Goal: Information Seeking & Learning: Learn about a topic

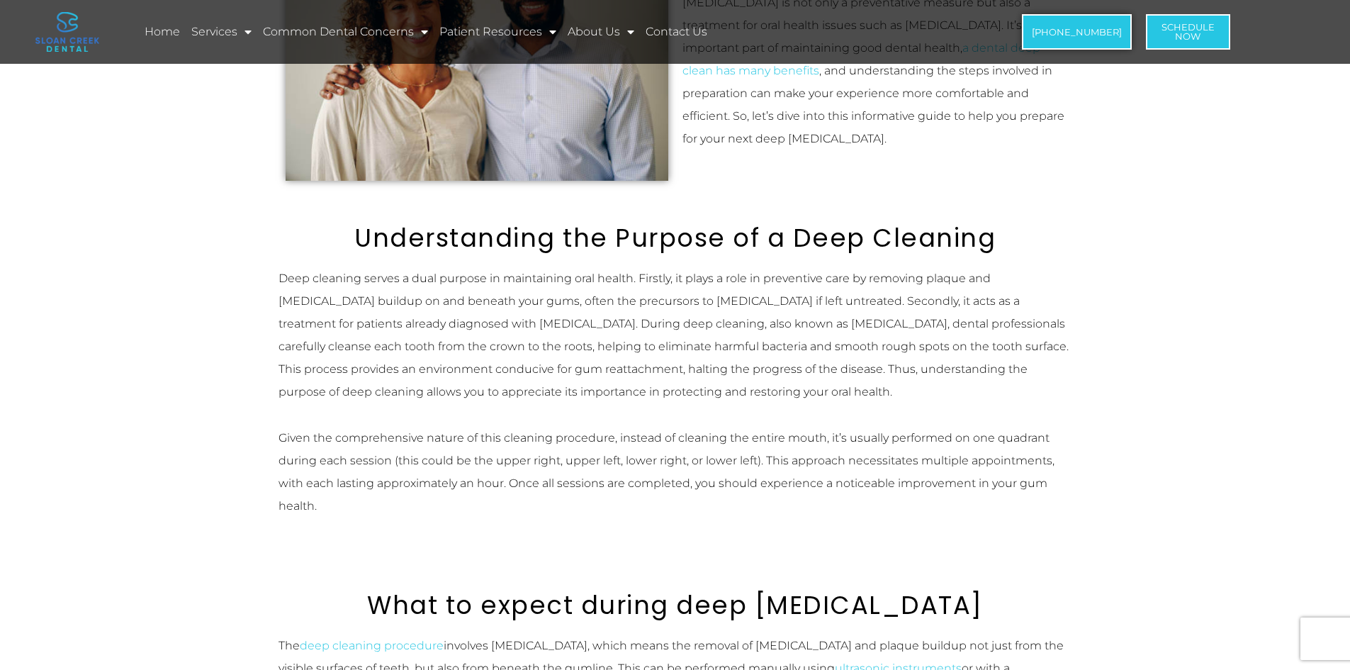
scroll to position [354, 0]
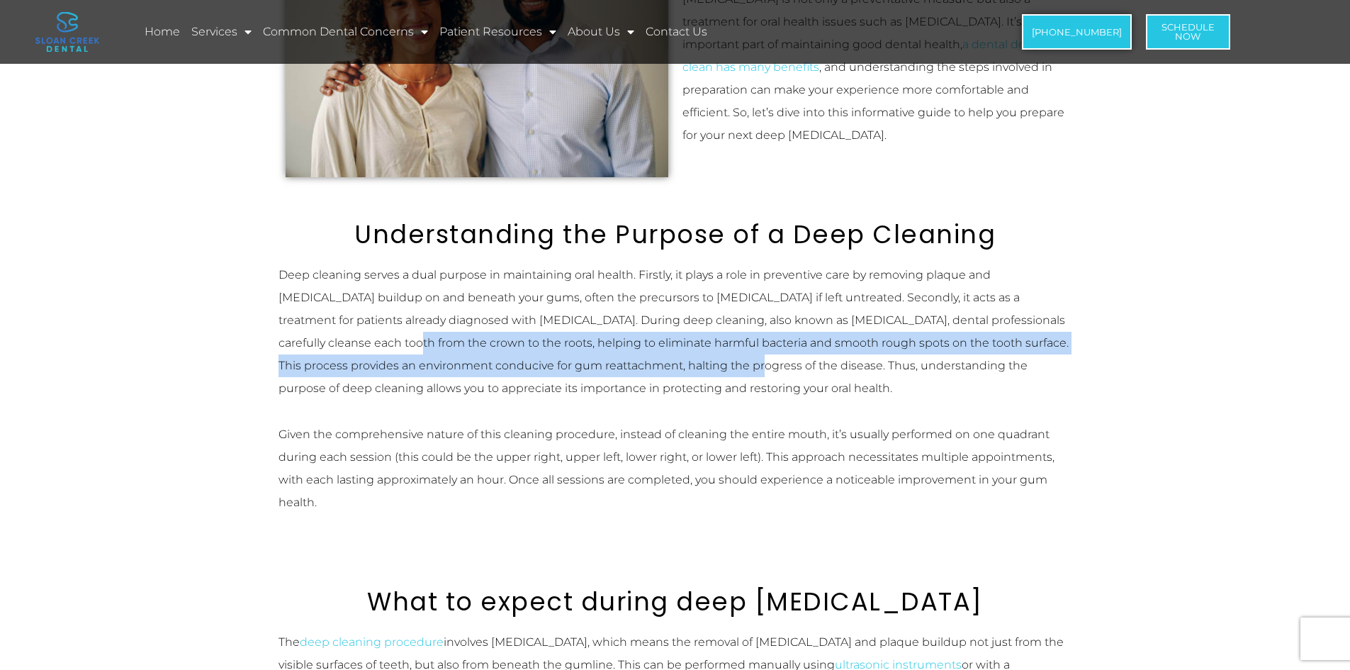
drag, startPoint x: 295, startPoint y: 341, endPoint x: 702, endPoint y: 362, distance: 407.4
click at [661, 362] on p "Deep cleaning serves a dual purpose in maintaining oral health. Firstly, it pla…" at bounding box center [676, 332] width 794 height 136
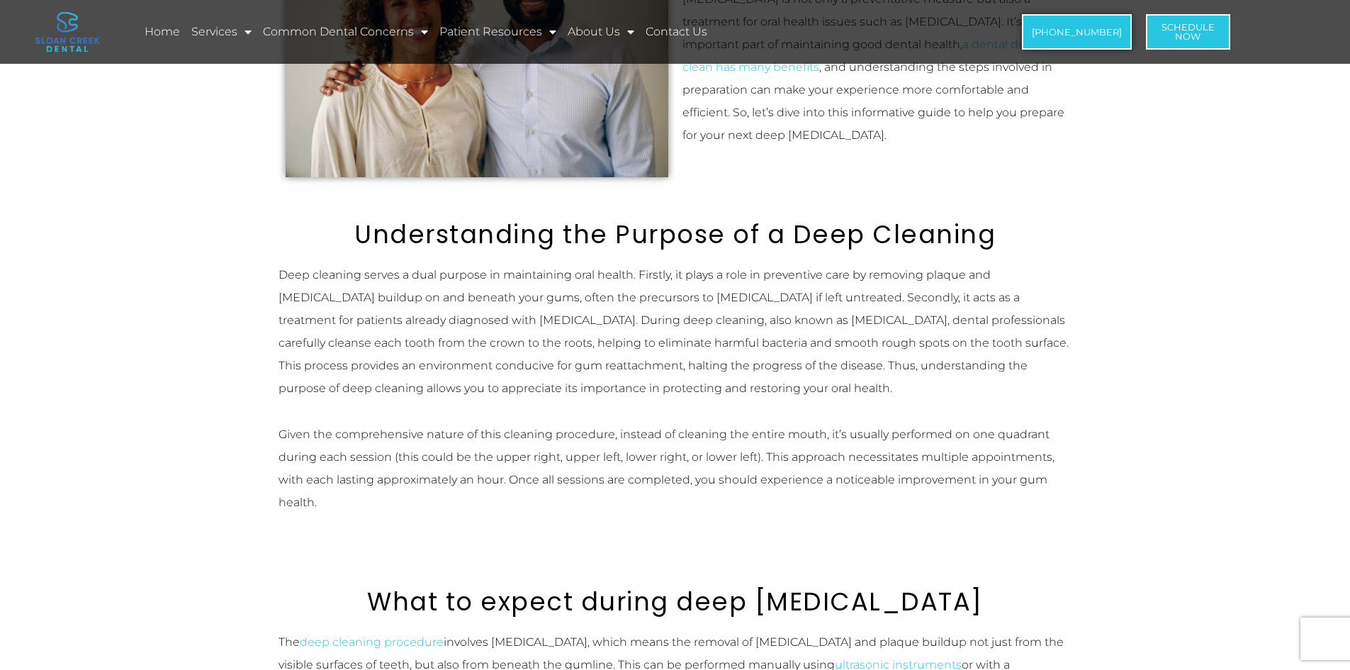
click at [480, 388] on p "Deep cleaning serves a dual purpose in maintaining oral health. Firstly, it pla…" at bounding box center [676, 332] width 794 height 136
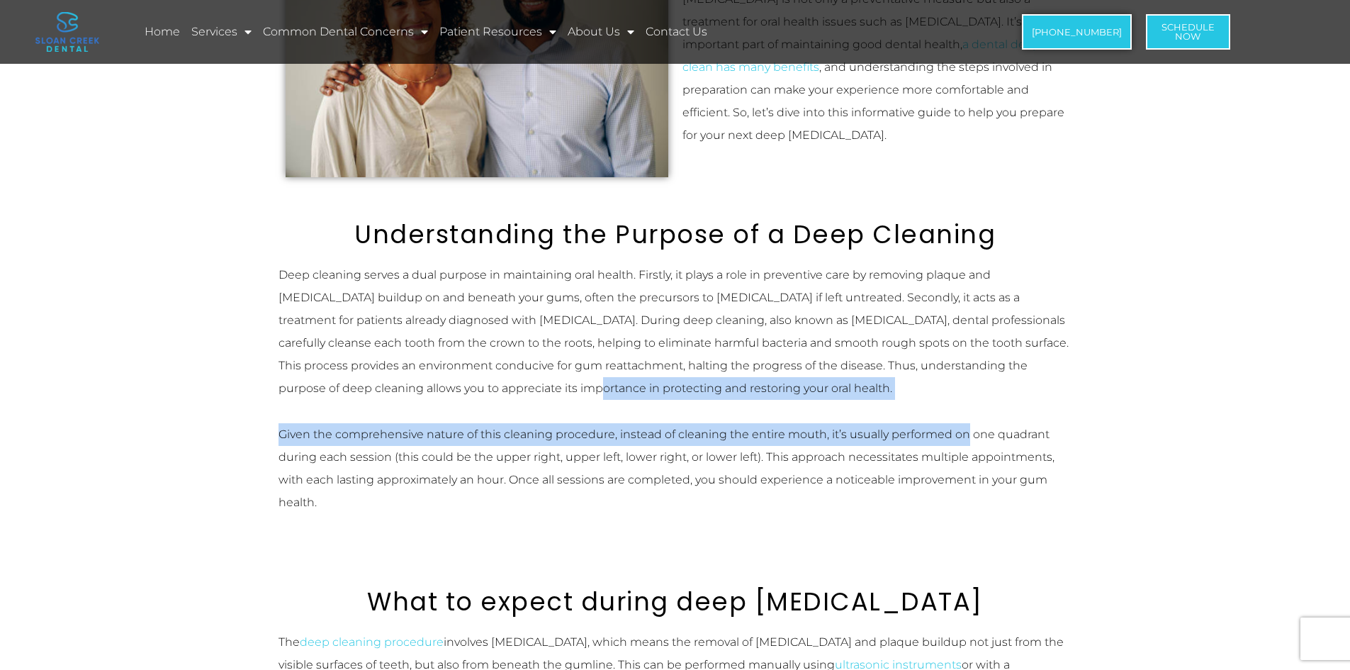
drag, startPoint x: 432, startPoint y: 394, endPoint x: 1011, endPoint y: 434, distance: 580.4
click at [1016, 433] on div "Deep cleaning serves a dual purpose in maintaining oral health. Firstly, it pla…" at bounding box center [676, 389] width 794 height 250
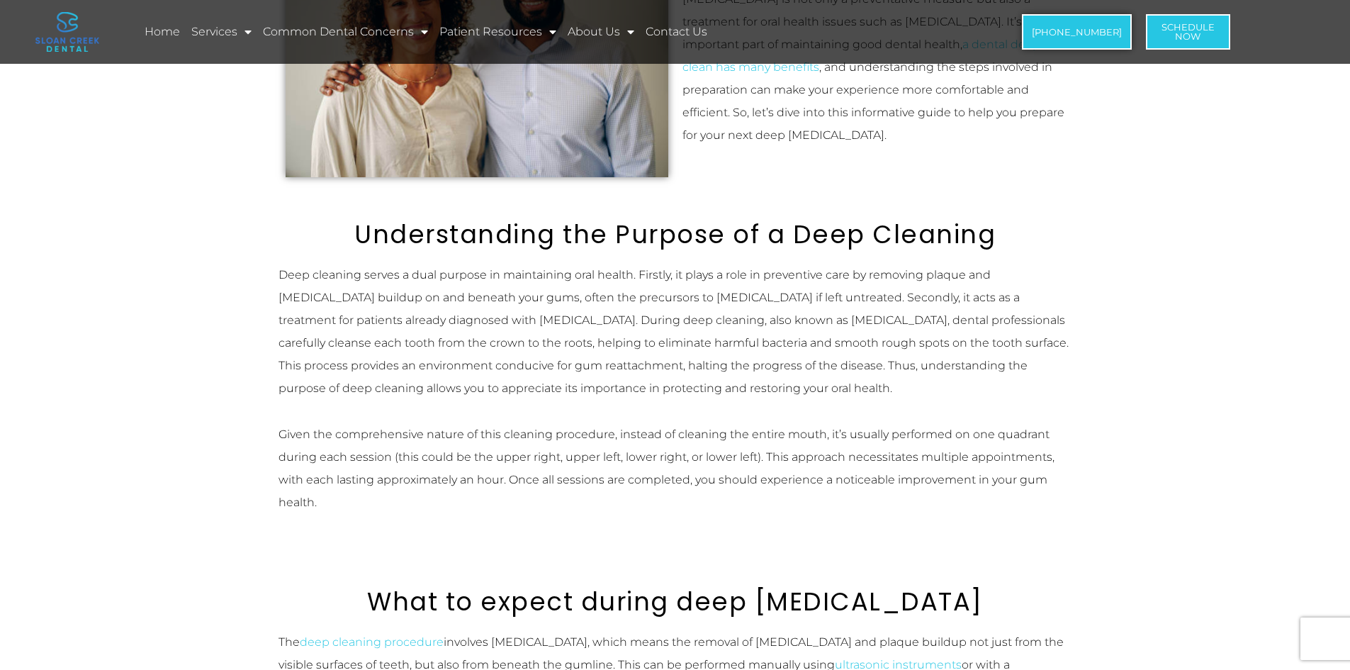
click at [832, 459] on p "Given the comprehensive nature of this cleaning procedure, instead of cleaning …" at bounding box center [676, 468] width 794 height 91
drag, startPoint x: 386, startPoint y: 415, endPoint x: 819, endPoint y: 430, distance: 432.6
click at [802, 469] on p "Given the comprehensive nature of this cleaning procedure, instead of cleaning …" at bounding box center [676, 468] width 794 height 91
drag, startPoint x: 413, startPoint y: 502, endPoint x: 366, endPoint y: 483, distance: 50.9
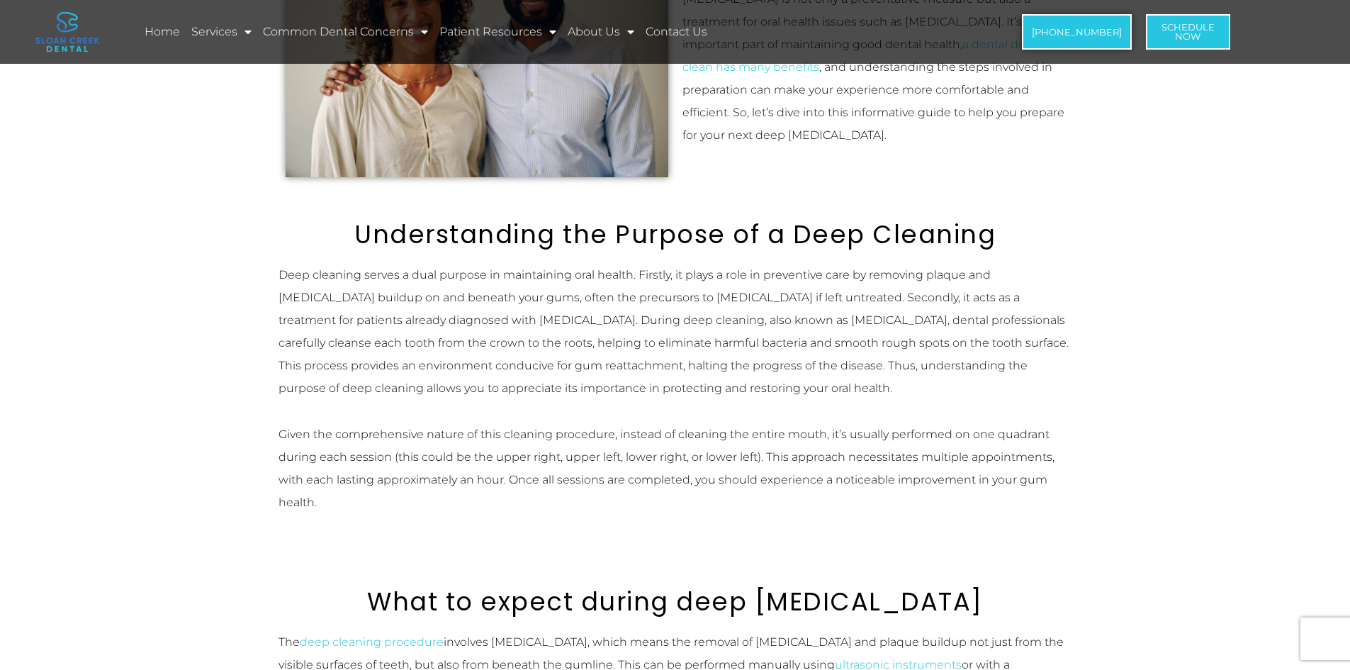
click at [409, 499] on p "Given the comprehensive nature of this cleaning procedure, instead of cleaning …" at bounding box center [676, 468] width 794 height 91
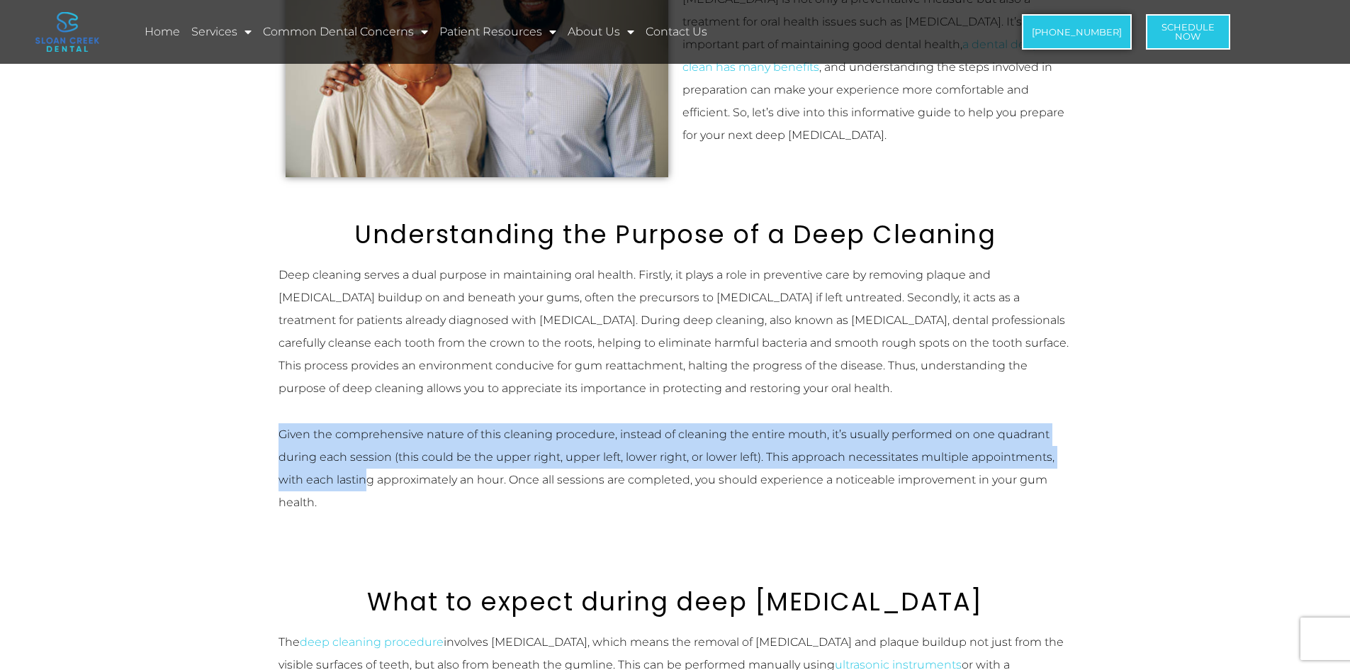
drag, startPoint x: 324, startPoint y: 473, endPoint x: 186, endPoint y: 428, distance: 145.5
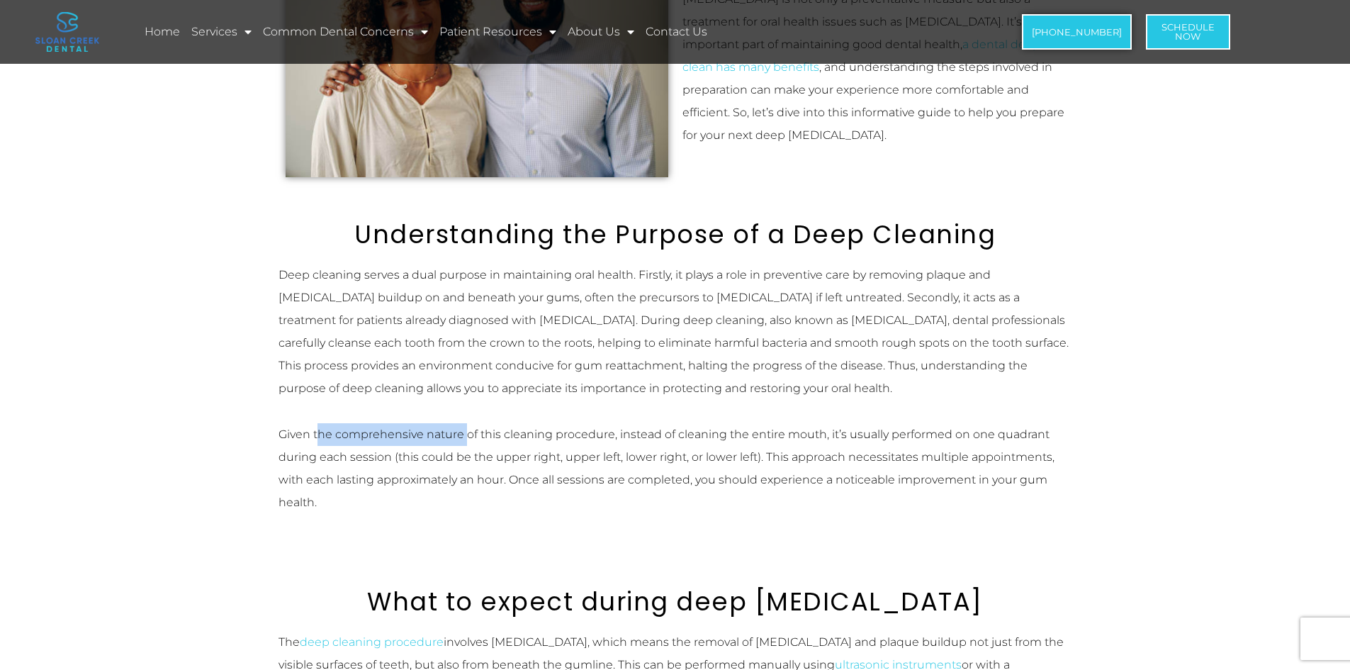
drag, startPoint x: 319, startPoint y: 432, endPoint x: 466, endPoint y: 422, distance: 147.7
click at [466, 422] on div "Deep cleaning serves a dual purpose in maintaining oral health. Firstly, it pla…" at bounding box center [676, 389] width 794 height 250
click at [345, 451] on p "Given the comprehensive nature of this cleaning procedure, instead of cleaning …" at bounding box center [676, 468] width 794 height 91
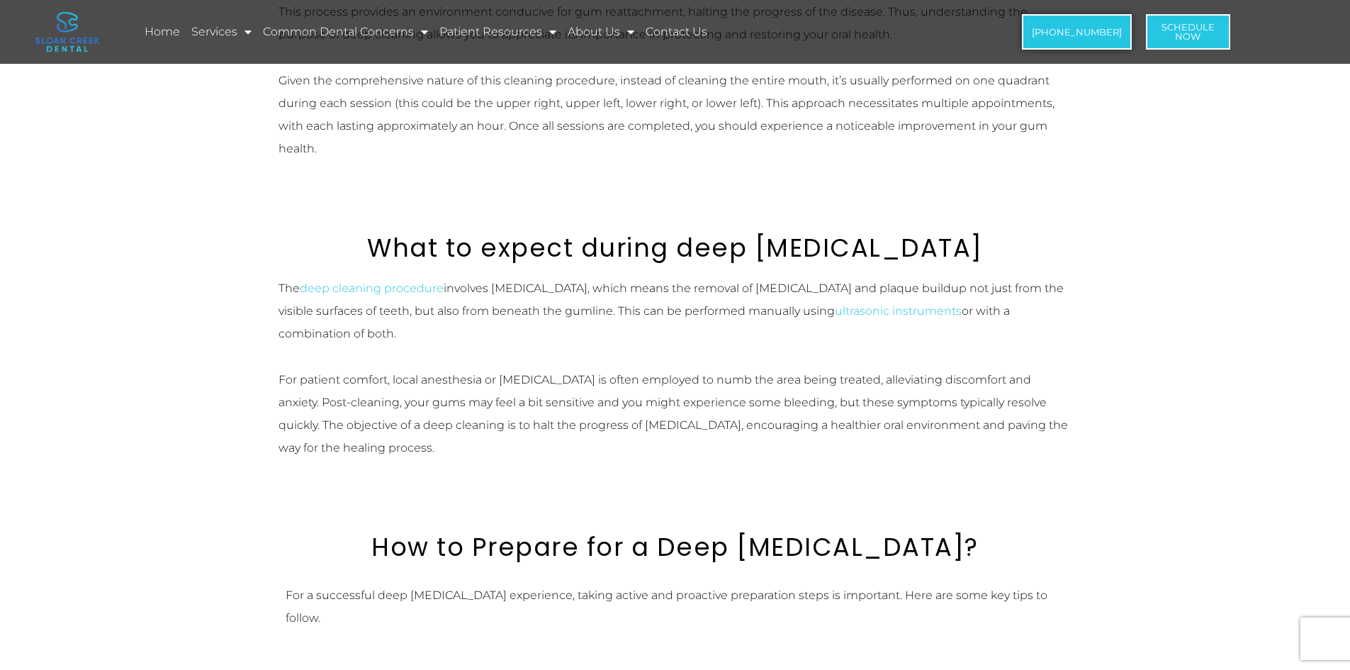
scroll to position [709, 0]
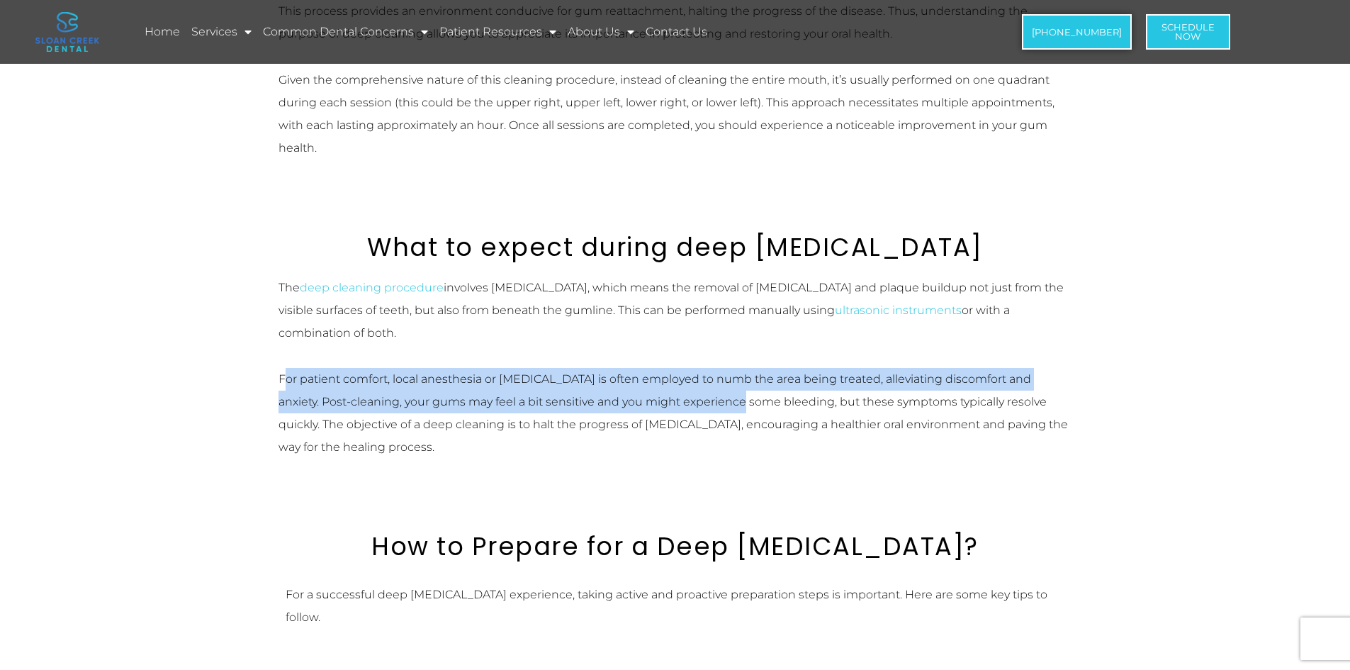
drag, startPoint x: 286, startPoint y: 388, endPoint x: 705, endPoint y: 411, distance: 420.2
click at [705, 411] on p "For patient comfort, local anesthesia or [MEDICAL_DATA] is often employed to nu…" at bounding box center [676, 413] width 794 height 91
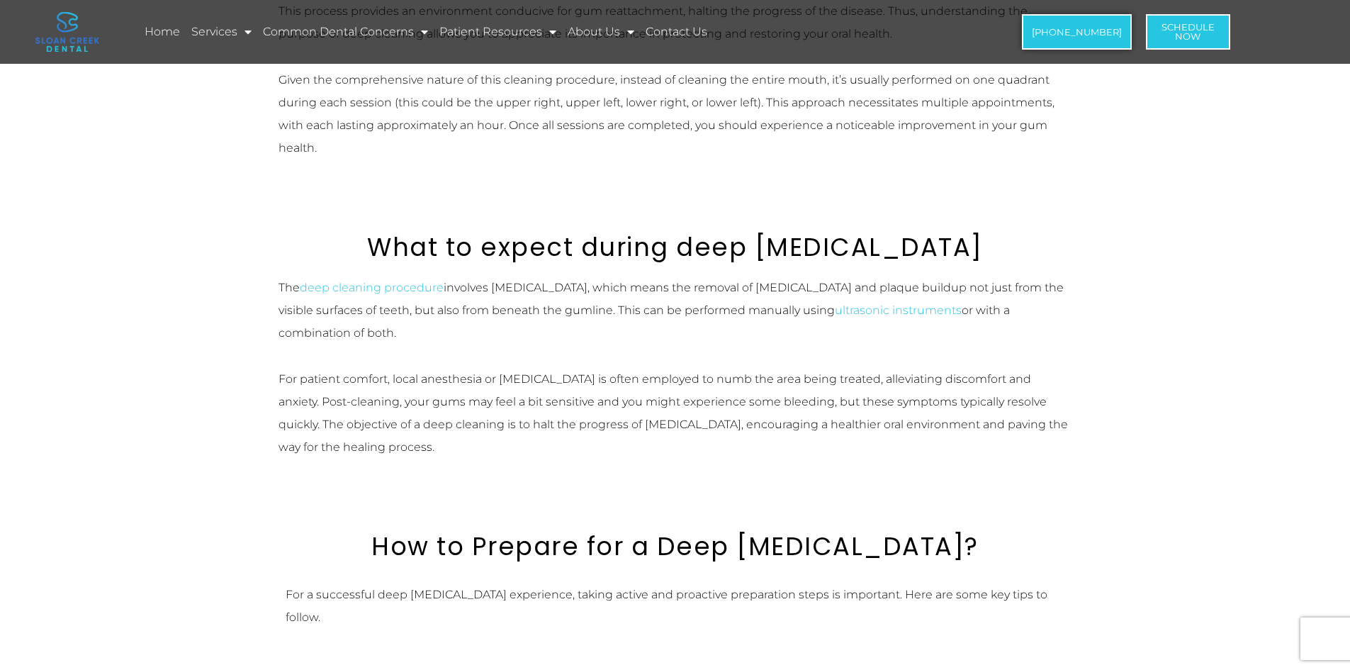
click at [627, 441] on p "For patient comfort, local anesthesia or [MEDICAL_DATA] is often employed to nu…" at bounding box center [676, 413] width 794 height 91
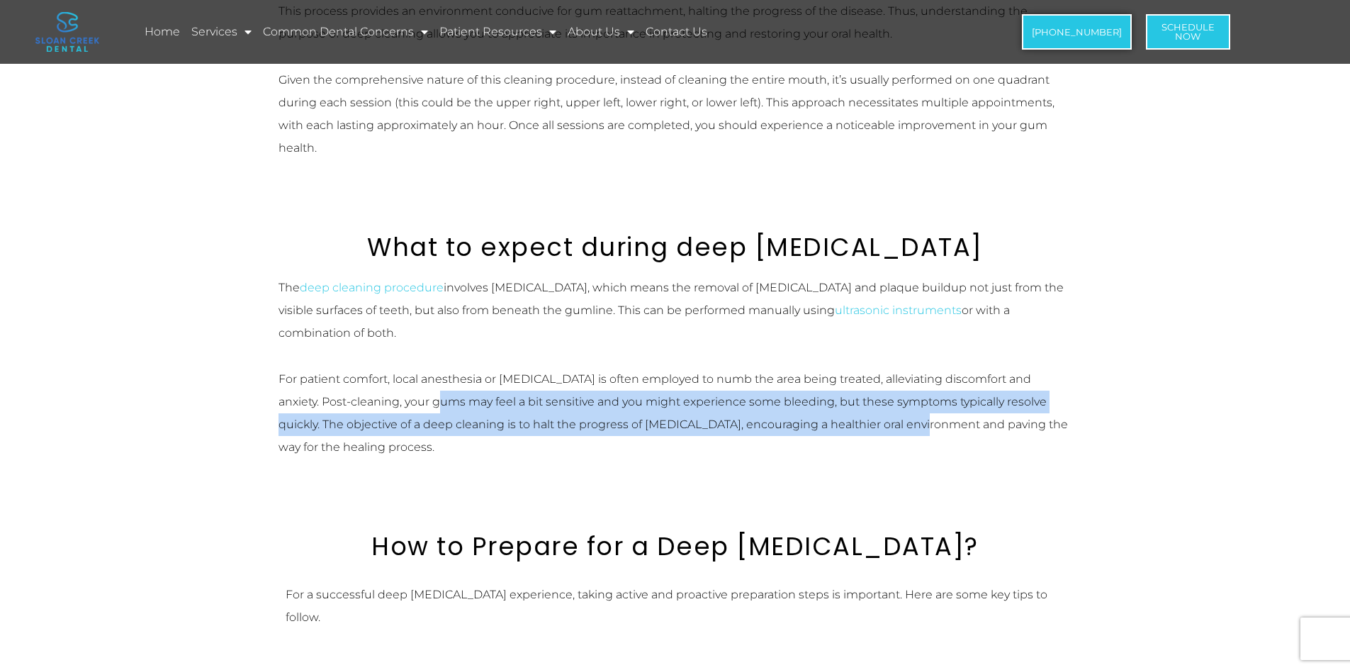
drag, startPoint x: 410, startPoint y: 405, endPoint x: 872, endPoint y: 423, distance: 461.7
click at [872, 423] on p "For patient comfort, local anesthesia or [MEDICAL_DATA] is often employed to nu…" at bounding box center [676, 413] width 794 height 91
click at [818, 414] on p "For patient comfort, local anesthesia or [MEDICAL_DATA] is often employed to nu…" at bounding box center [676, 413] width 794 height 91
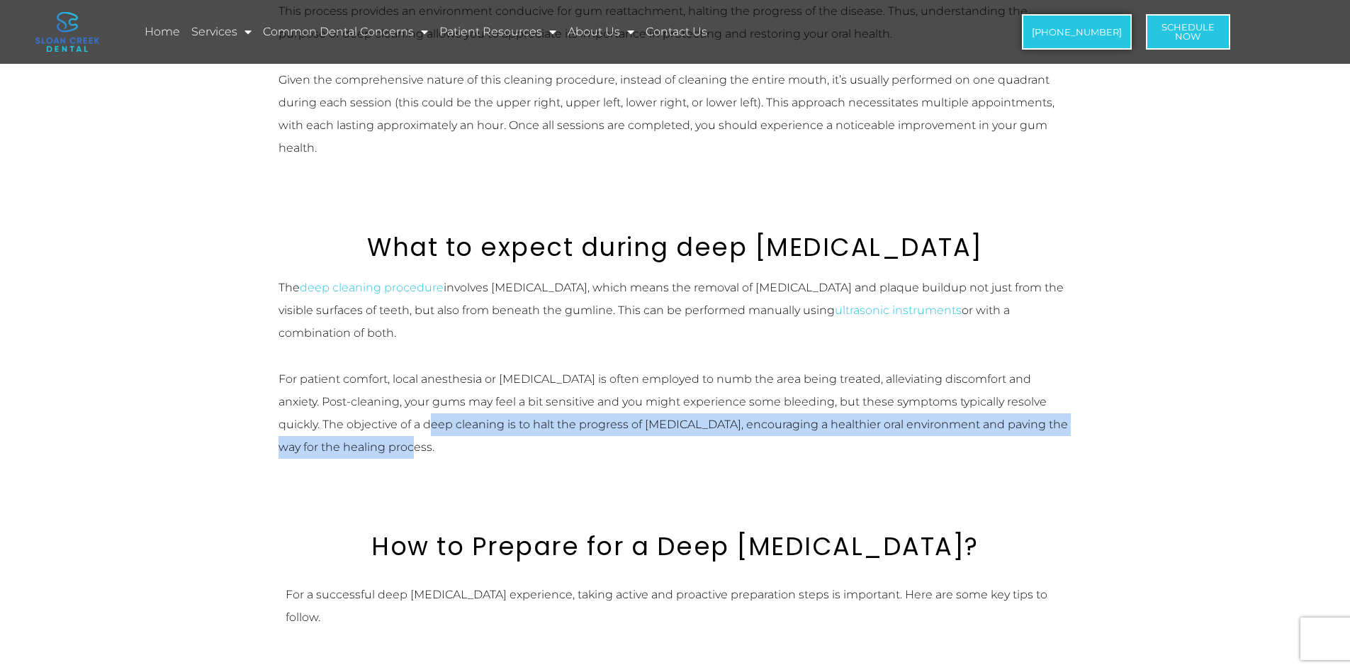
drag, startPoint x: 395, startPoint y: 421, endPoint x: 866, endPoint y: 451, distance: 471.5
click at [866, 450] on p "For patient comfort, local anesthesia or [MEDICAL_DATA] is often employed to nu…" at bounding box center [676, 413] width 794 height 91
click at [850, 454] on p "For patient comfort, local anesthesia or [MEDICAL_DATA] is often employed to nu…" at bounding box center [676, 413] width 794 height 91
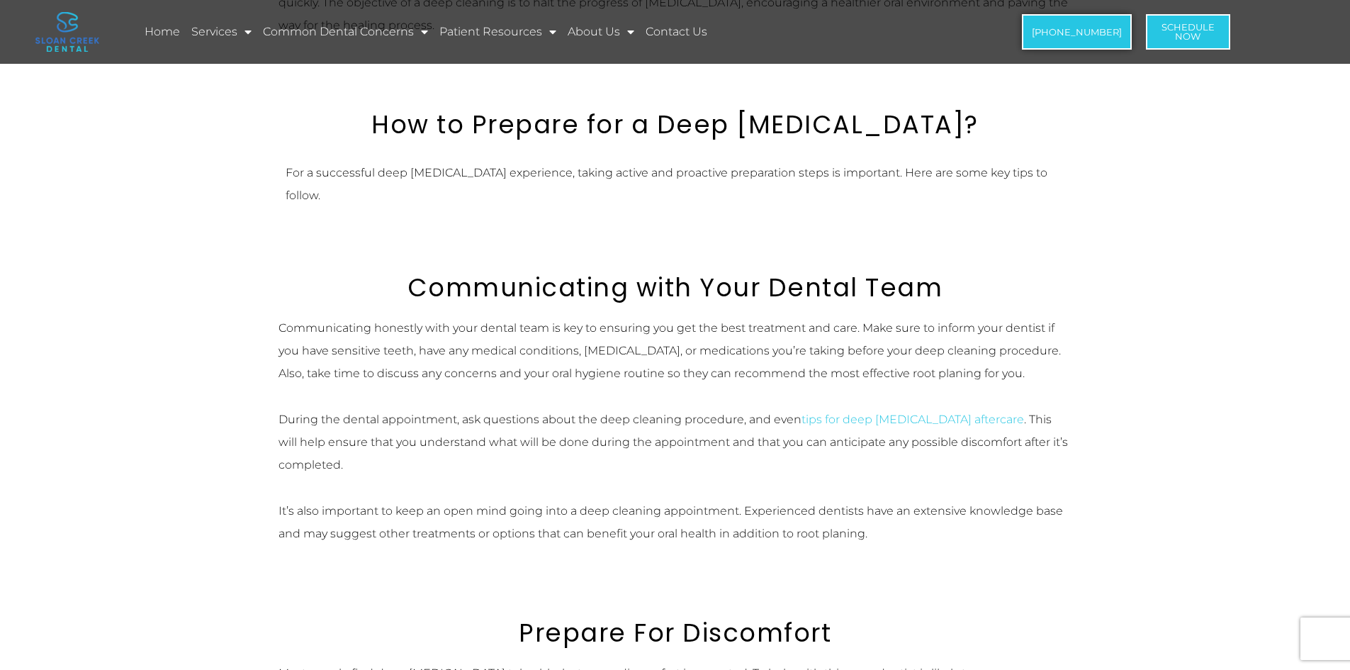
scroll to position [1134, 0]
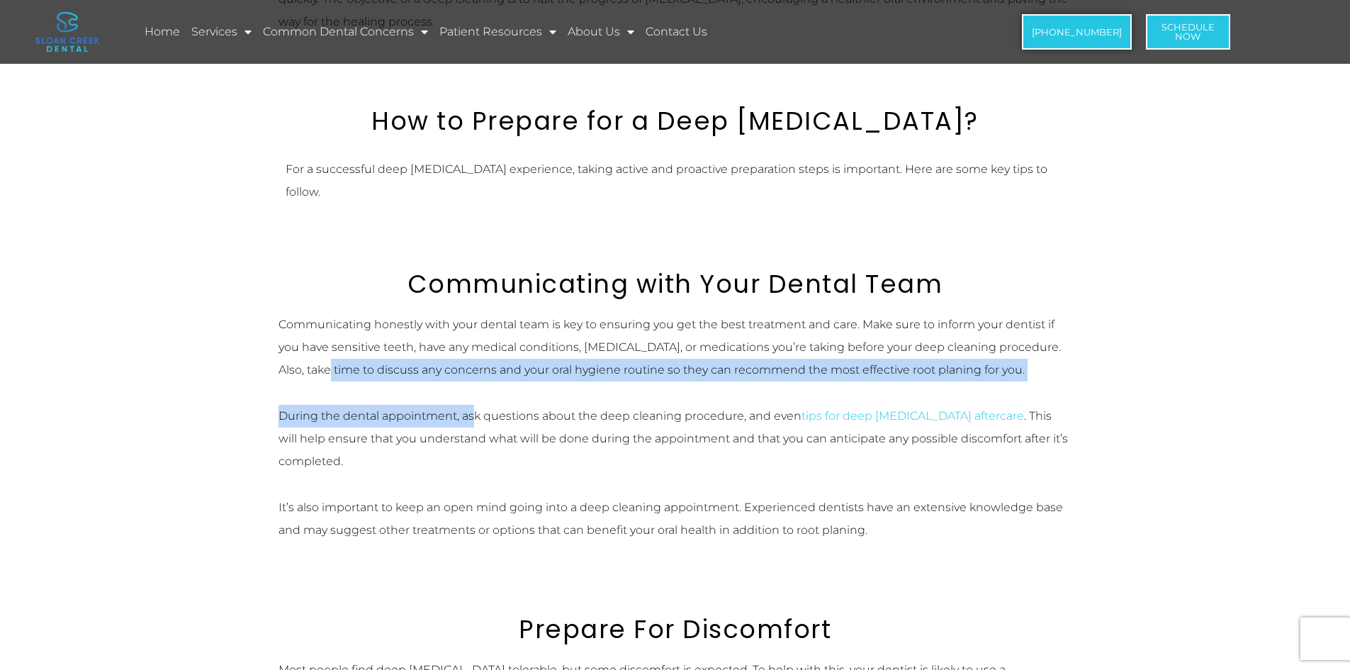
drag, startPoint x: 303, startPoint y: 373, endPoint x: 482, endPoint y: 394, distance: 180.5
click at [476, 393] on div "Communicating honestly with your dental team is key to ensuring you get the bes…" at bounding box center [676, 427] width 794 height 228
click at [476, 414] on p "During the dental appointment, ask questions about the deep cleaning procedure,…" at bounding box center [676, 439] width 794 height 68
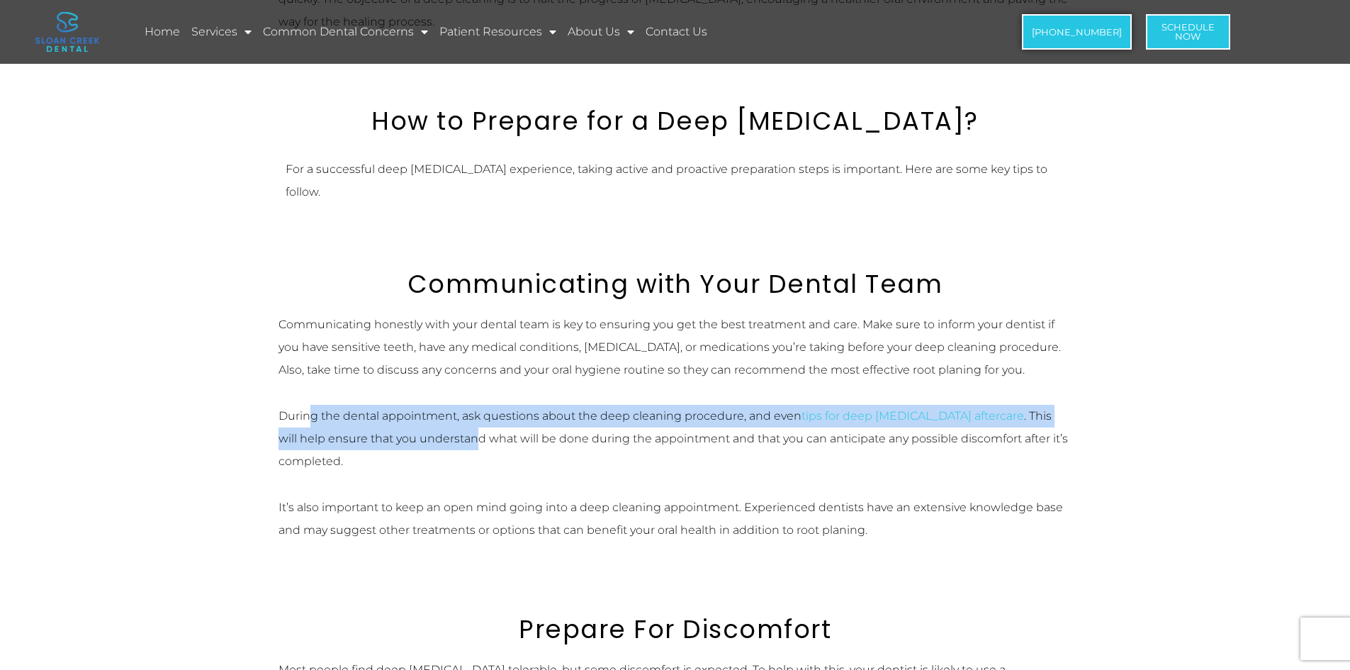
drag, startPoint x: 313, startPoint y: 414, endPoint x: 457, endPoint y: 434, distance: 145.3
click at [457, 434] on p "During the dental appointment, ask questions about the deep cleaning procedure,…" at bounding box center [676, 439] width 794 height 68
click at [449, 449] on p "During the dental appointment, ask questions about the deep cleaning procedure,…" at bounding box center [676, 439] width 794 height 68
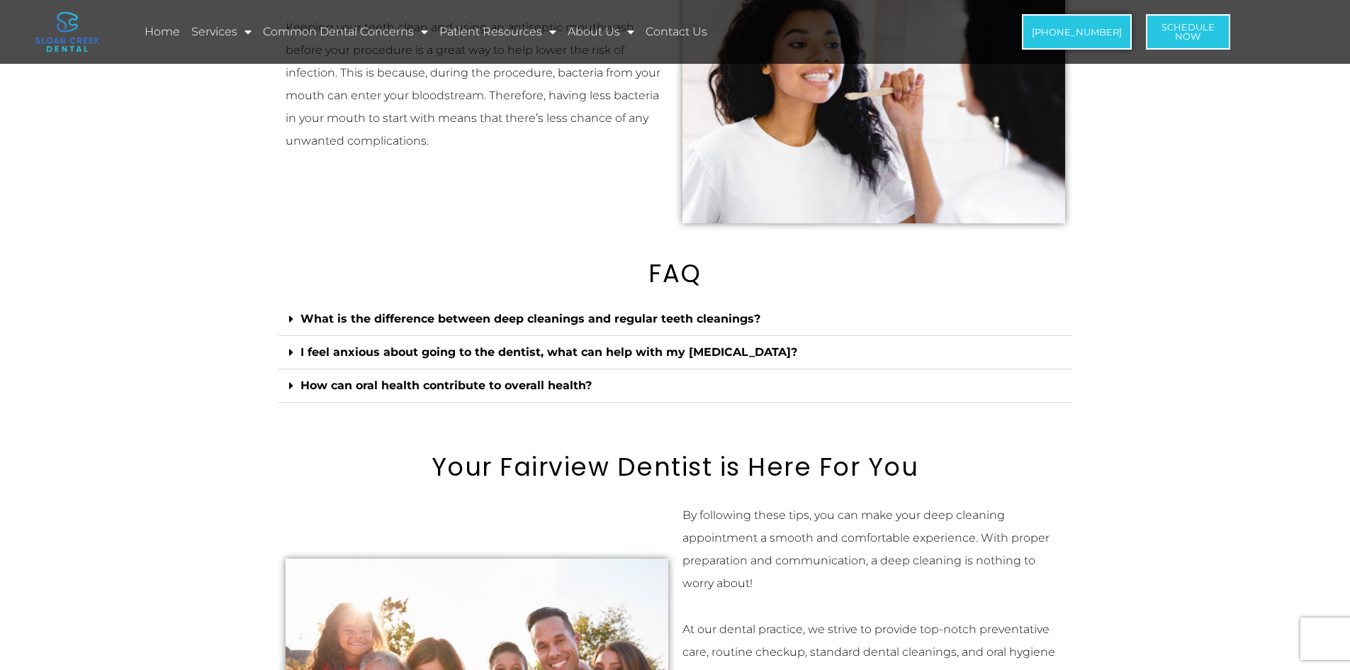
scroll to position [2693, 0]
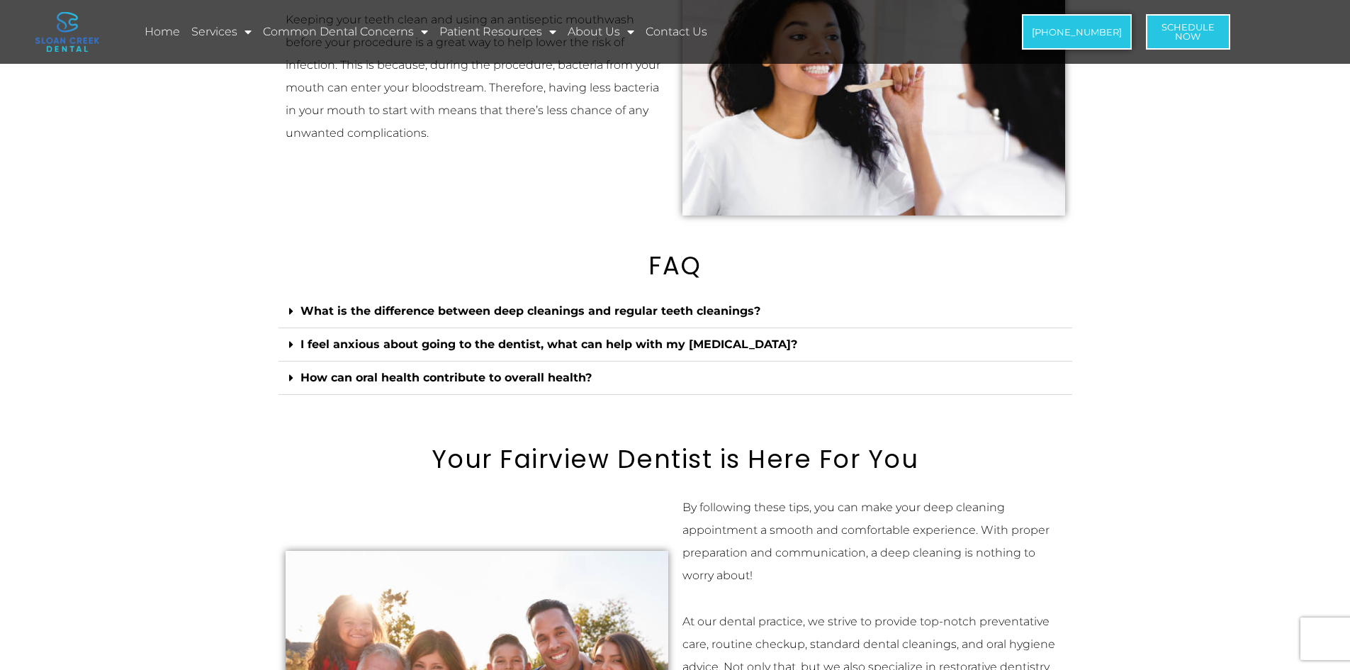
click at [291, 351] on span at bounding box center [294, 345] width 11 height 12
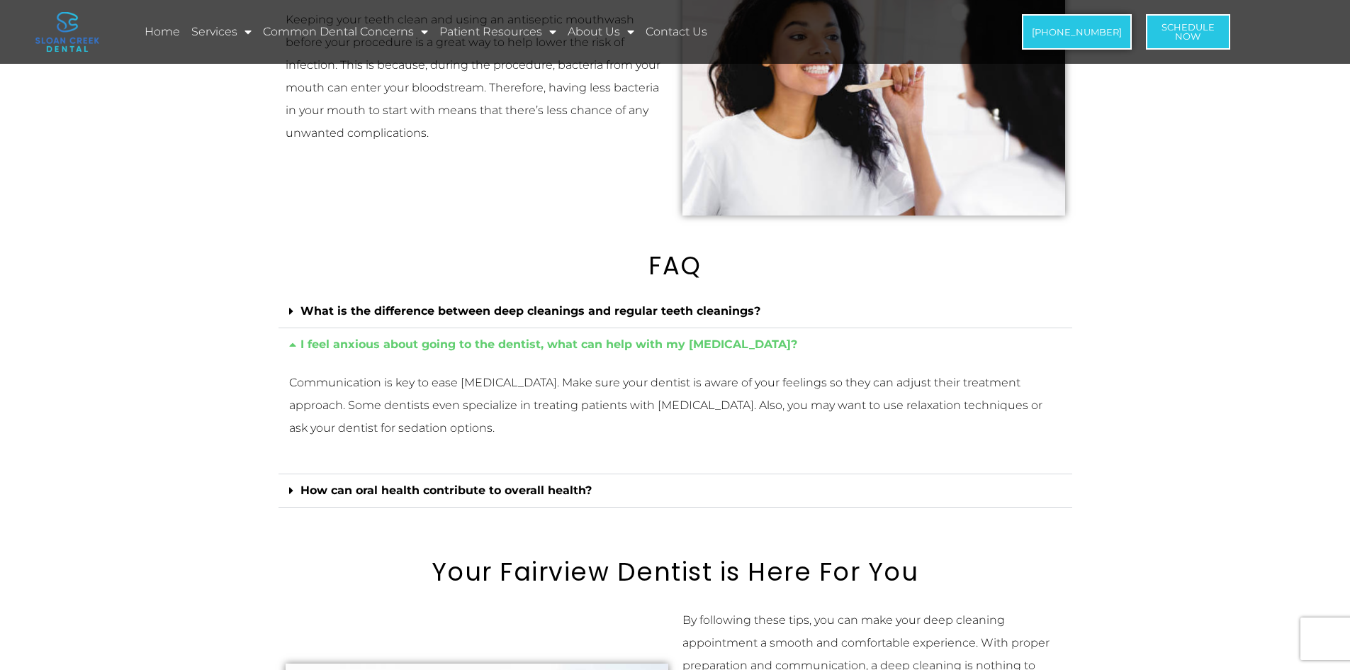
click at [288, 478] on div "How can oral health contribute to overall health?" at bounding box center [676, 490] width 794 height 33
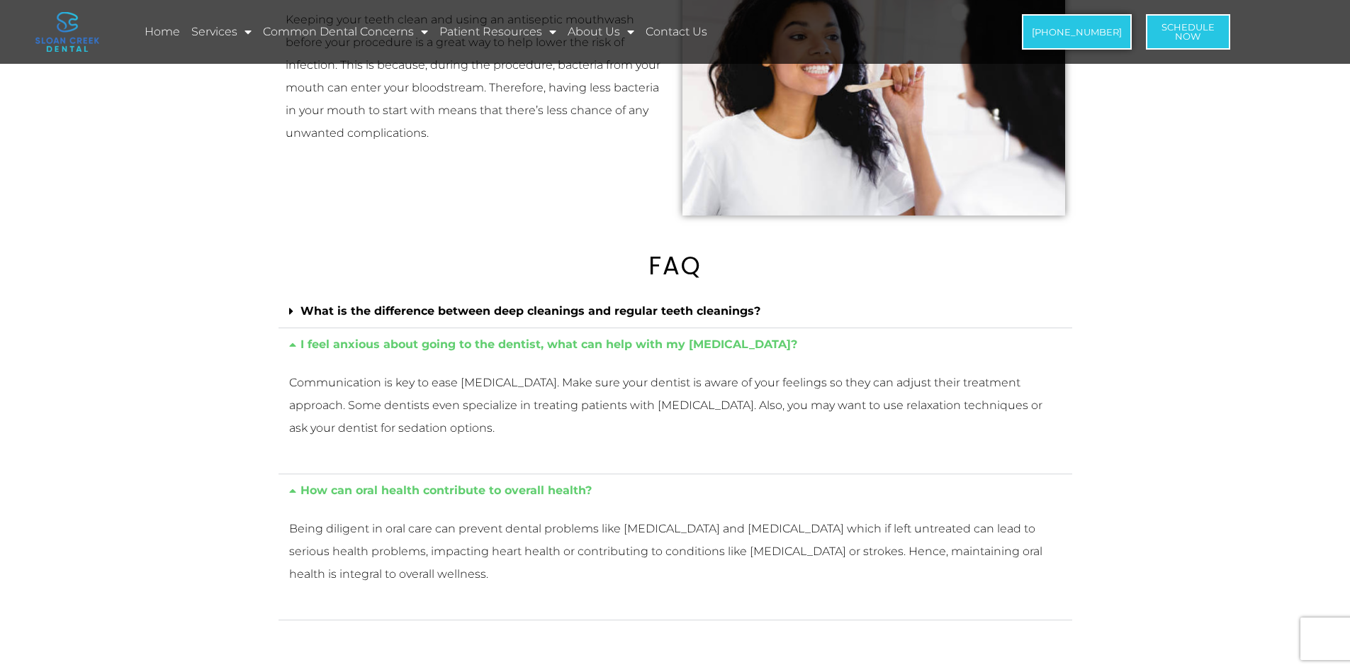
click at [288, 478] on div "How can oral health contribute to overall health?" at bounding box center [676, 490] width 794 height 33
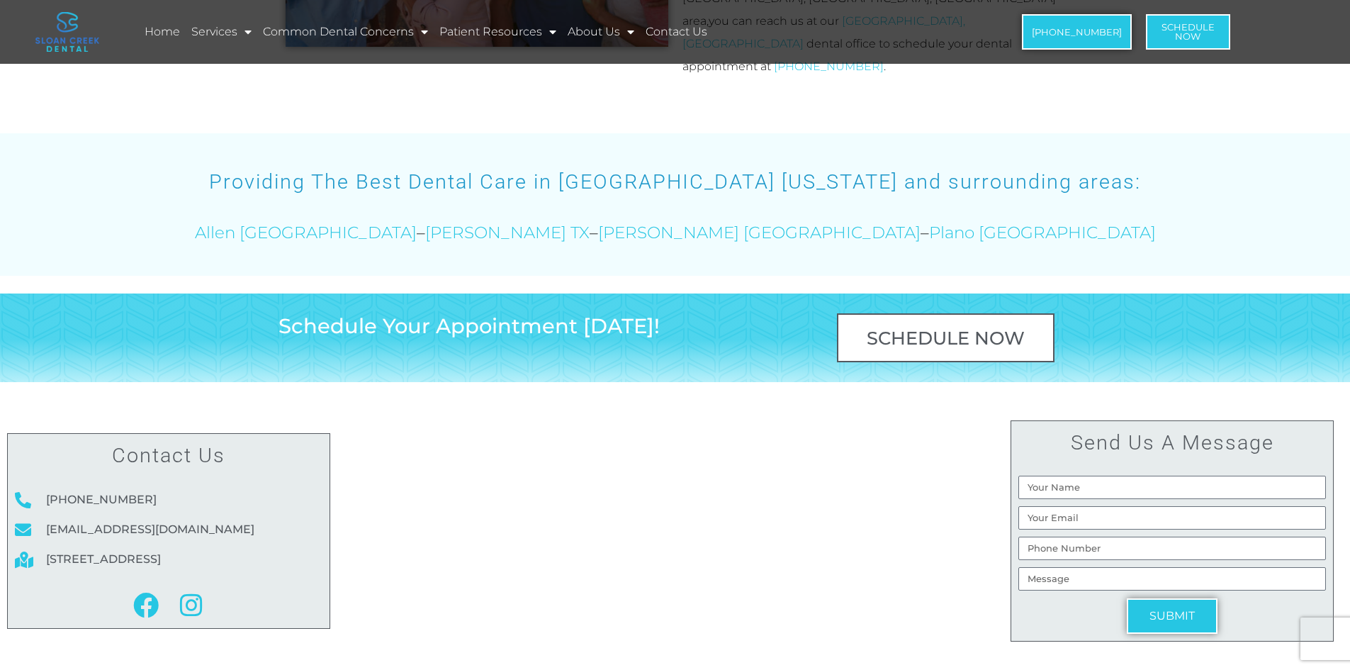
scroll to position [3734, 0]
